Goal: Task Accomplishment & Management: Manage account settings

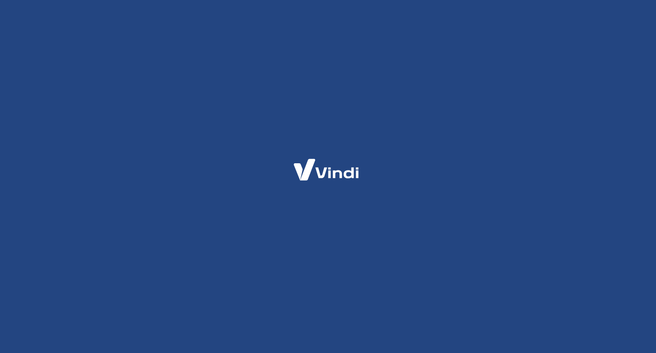
click at [347, 231] on div at bounding box center [328, 176] width 656 height 353
click at [521, 169] on div at bounding box center [328, 176] width 656 height 353
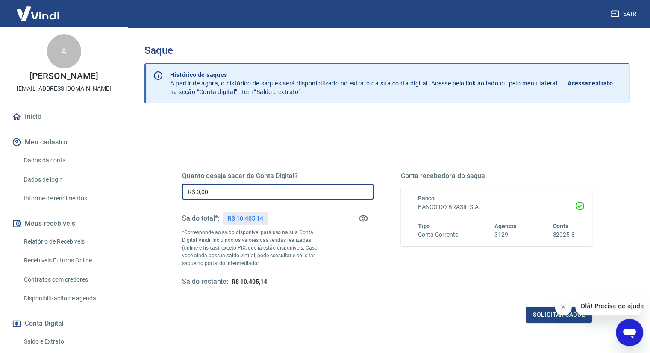
click at [232, 192] on input "R$ 0,00" at bounding box center [277, 192] width 191 height 16
type input "R$ 10.000,00"
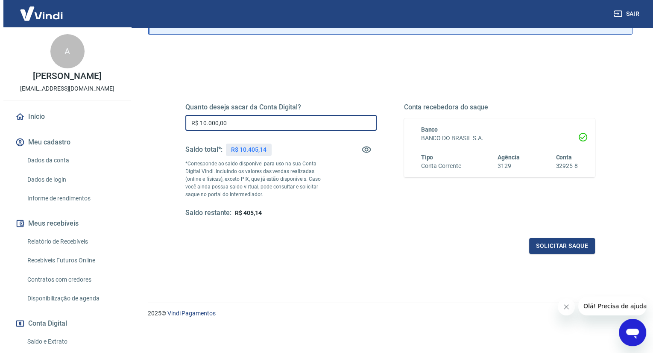
scroll to position [69, 0]
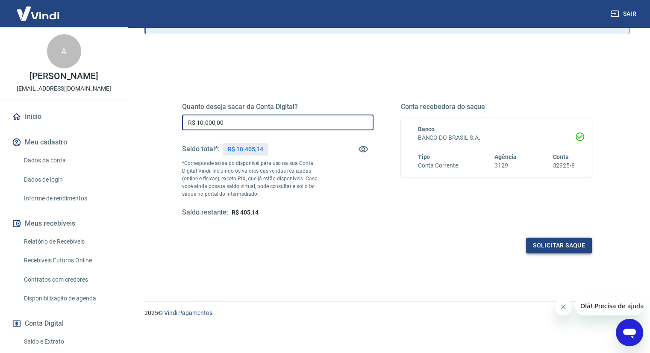
click at [560, 246] on button "Solicitar saque" at bounding box center [559, 245] width 66 height 16
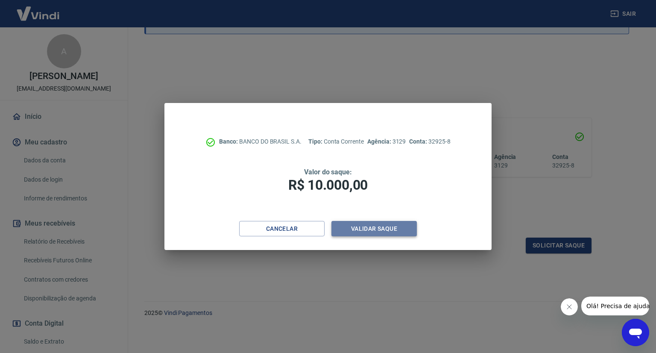
click at [360, 230] on button "Validar saque" at bounding box center [373, 229] width 85 height 16
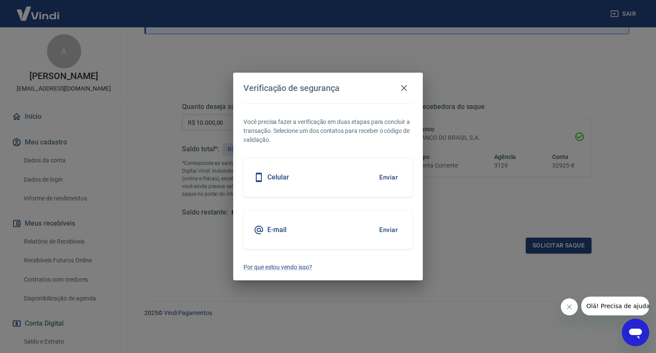
click at [378, 229] on button "Enviar" at bounding box center [389, 230] width 28 height 18
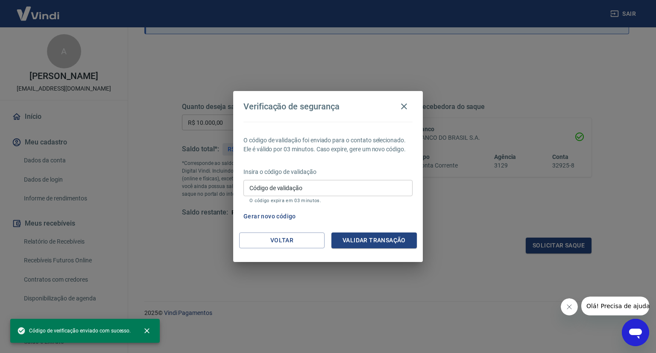
click at [326, 189] on input "Código de validação" at bounding box center [327, 188] width 169 height 16
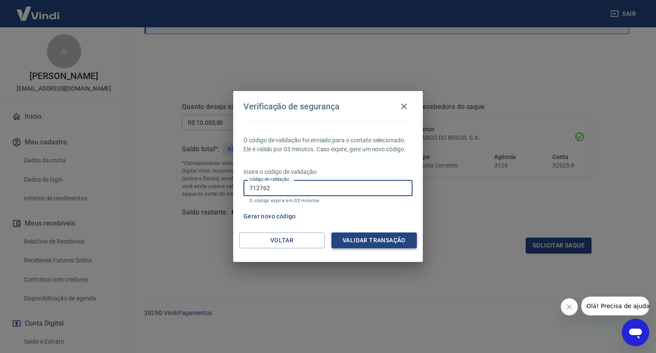
type input "712762"
click at [380, 234] on button "Validar transação" at bounding box center [373, 240] width 85 height 16
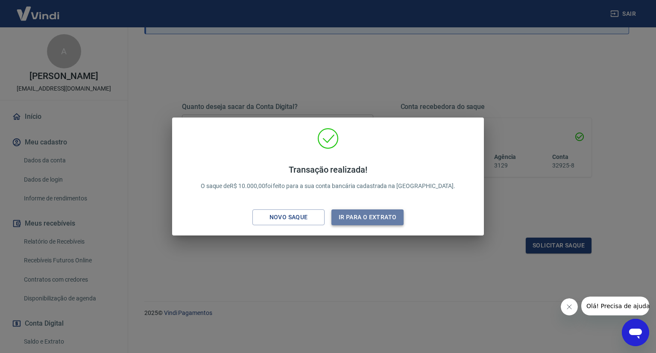
click at [357, 218] on button "Ir para o extrato" at bounding box center [367, 217] width 72 height 16
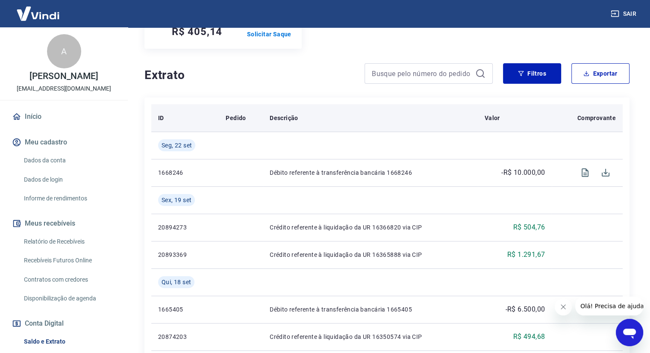
scroll to position [171, 0]
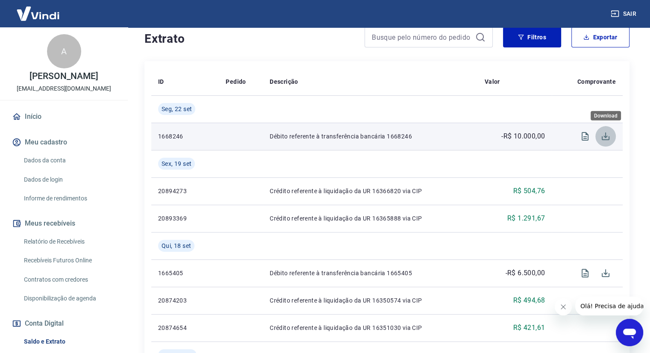
click at [604, 135] on icon "Download" at bounding box center [605, 136] width 10 height 10
